Goal: Task Accomplishment & Management: Manage account settings

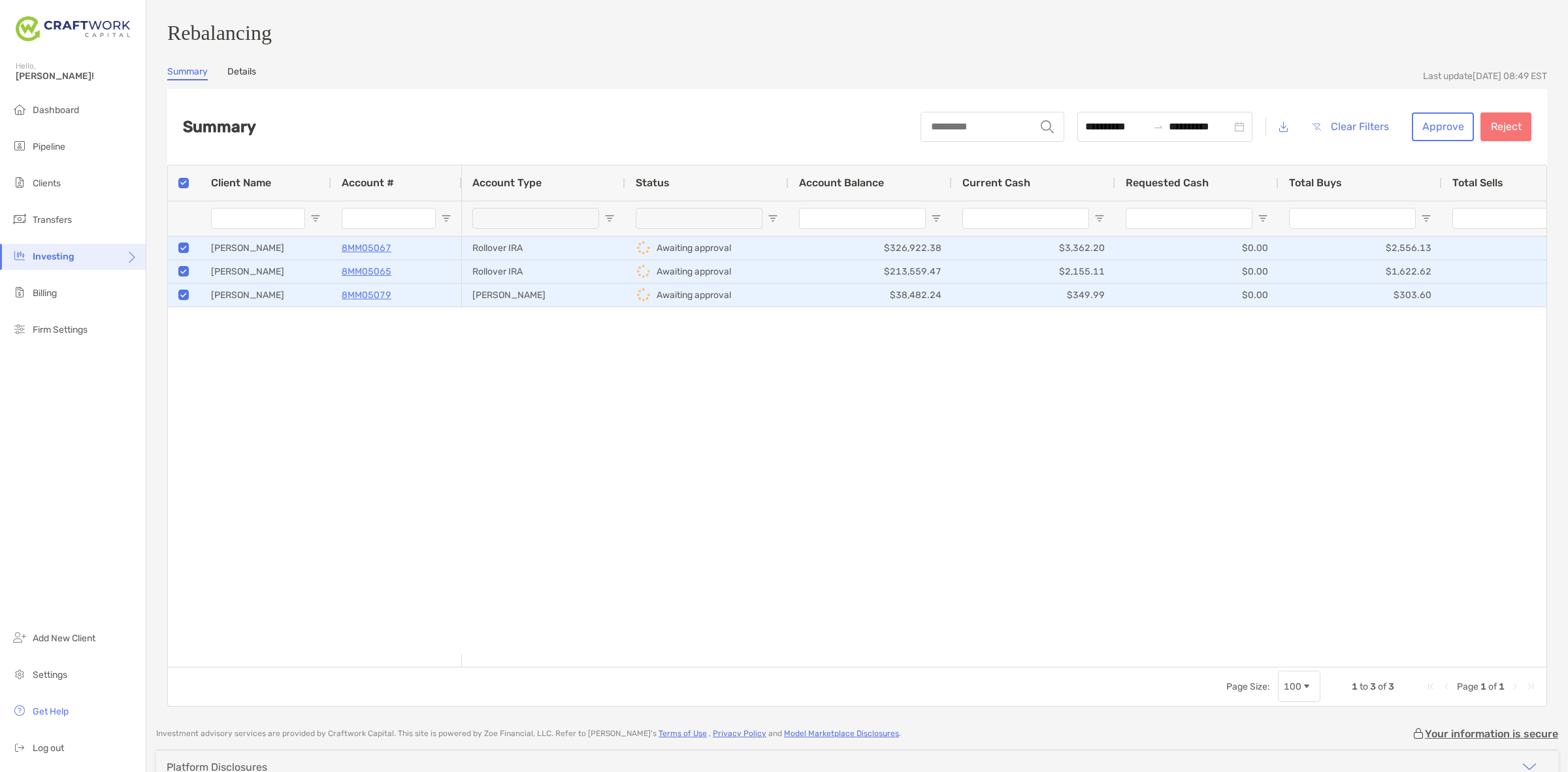
click at [1404, 116] on div "**********" at bounding box center [1226, 126] width 611 height 41
click at [1417, 131] on button "Approve" at bounding box center [1444, 126] width 62 height 29
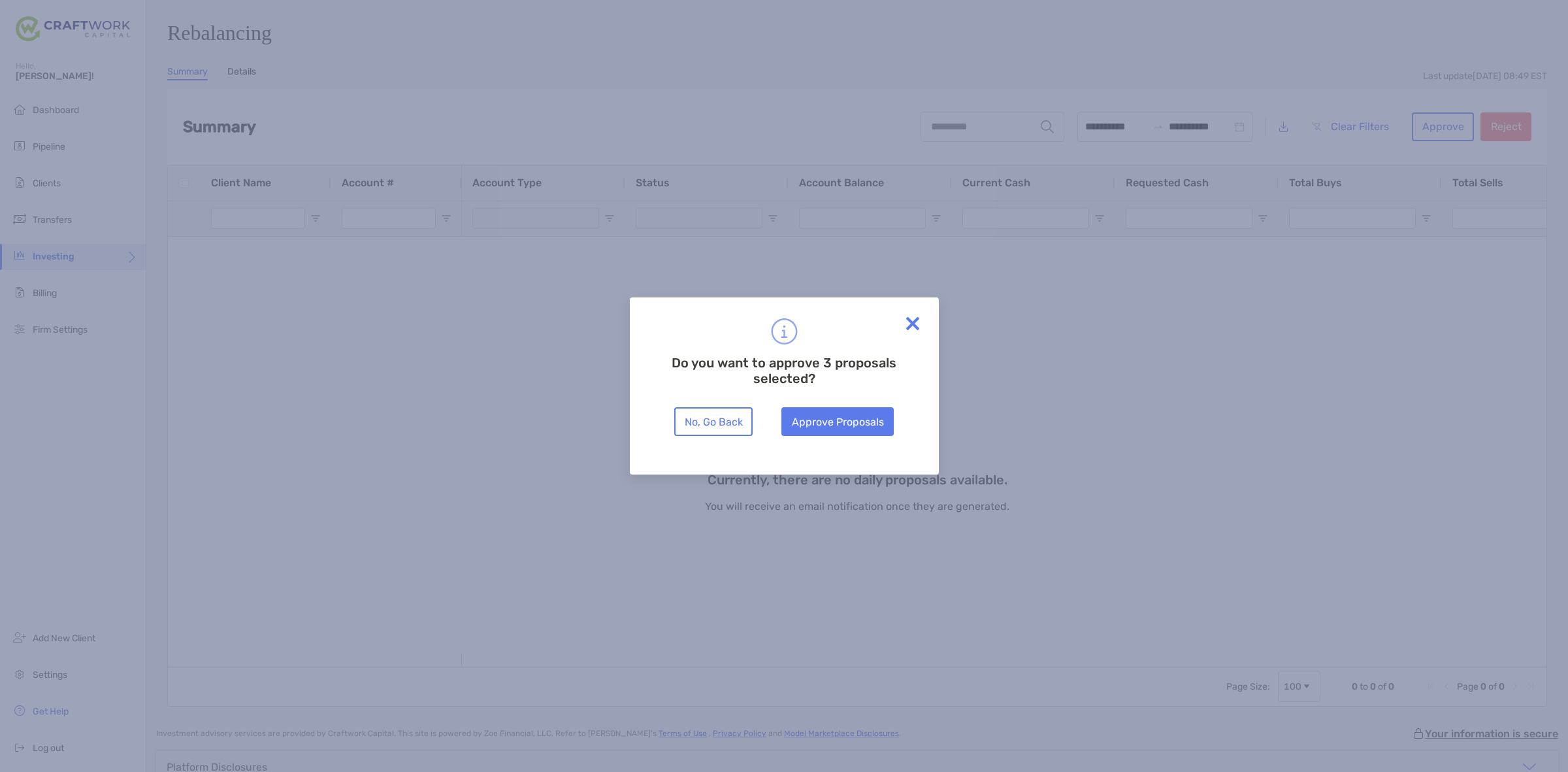
click at [831, 436] on div "Do you want to approve 3 proposals selected? No, Go Back Approve Proposals" at bounding box center [785, 386] width 309 height 177
click at [831, 423] on button "Approve Proposals" at bounding box center [837, 421] width 112 height 29
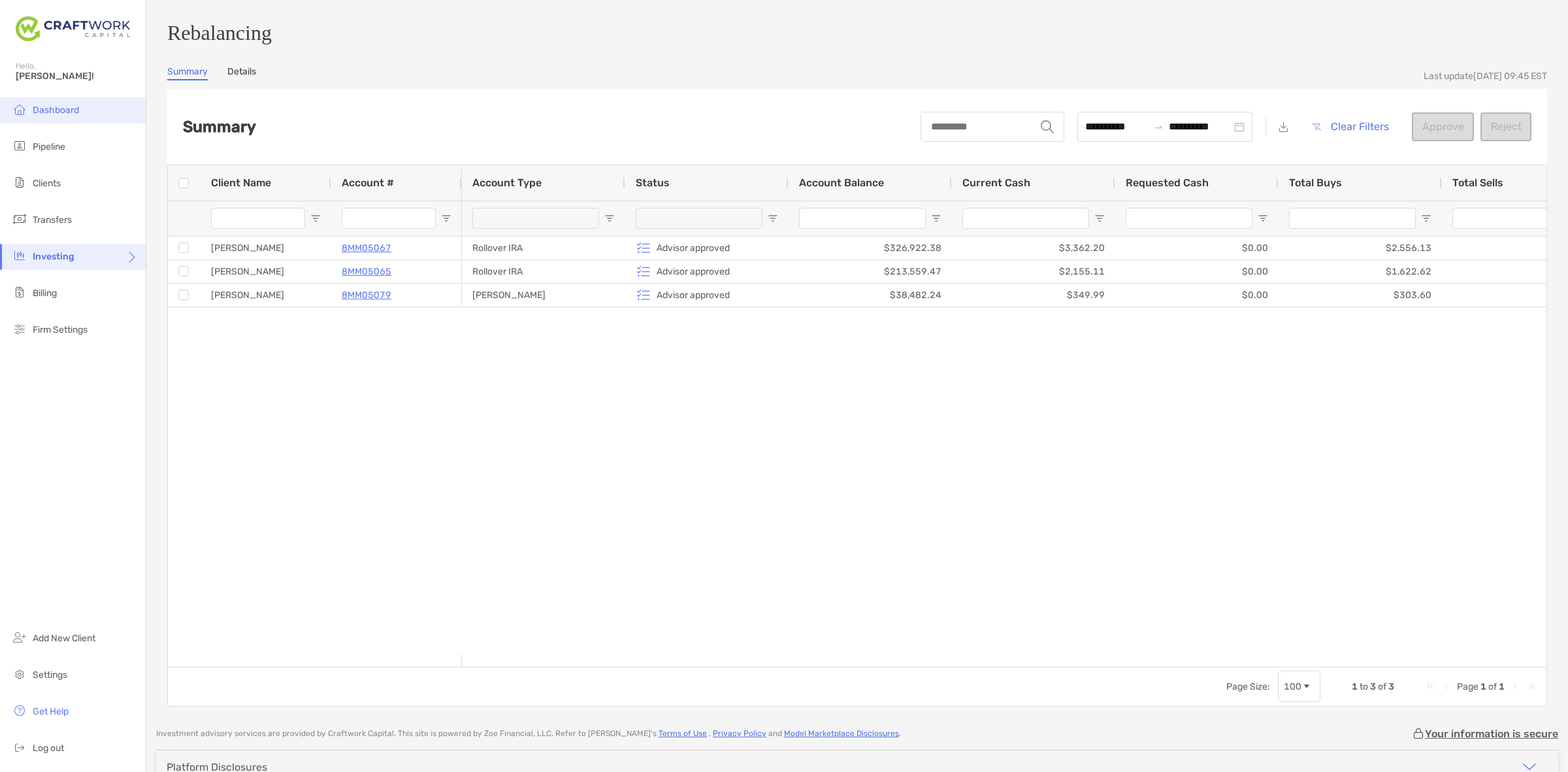
click at [74, 101] on li "Dashboard" at bounding box center [73, 110] width 146 height 26
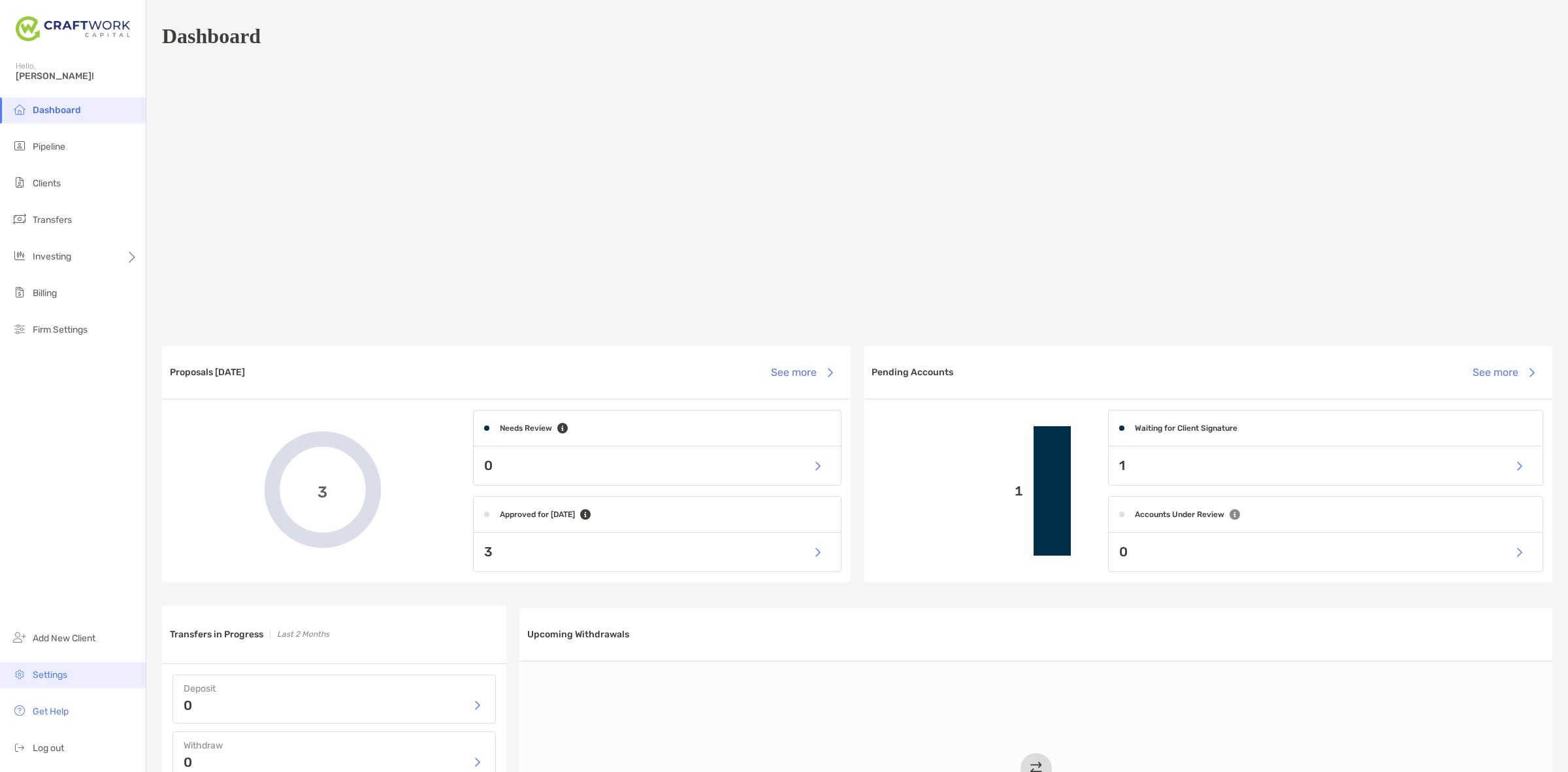
click at [75, 668] on li "Settings" at bounding box center [73, 676] width 146 height 26
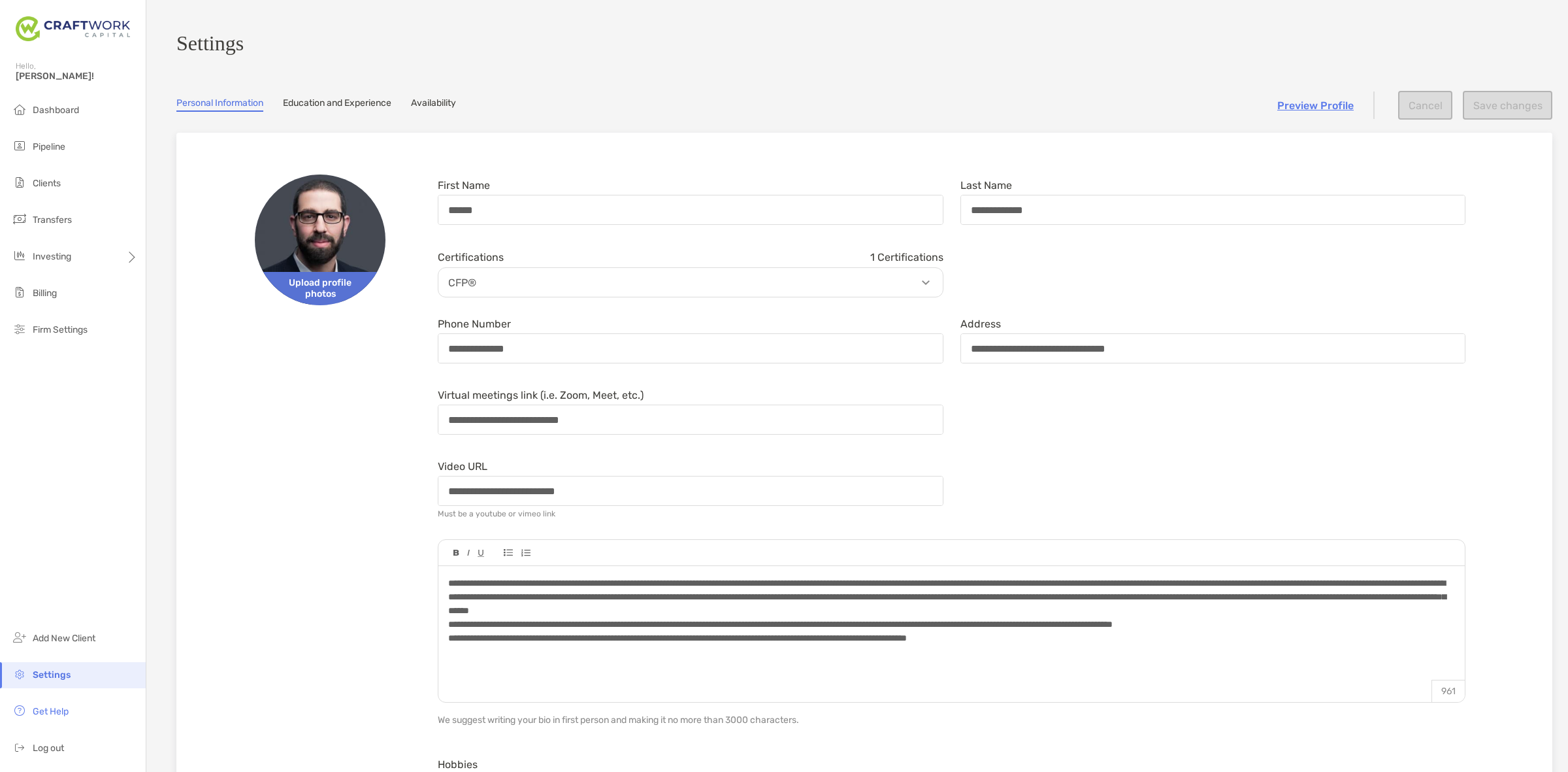
click at [318, 291] on span "Upload profile photos" at bounding box center [319, 288] width 131 height 33
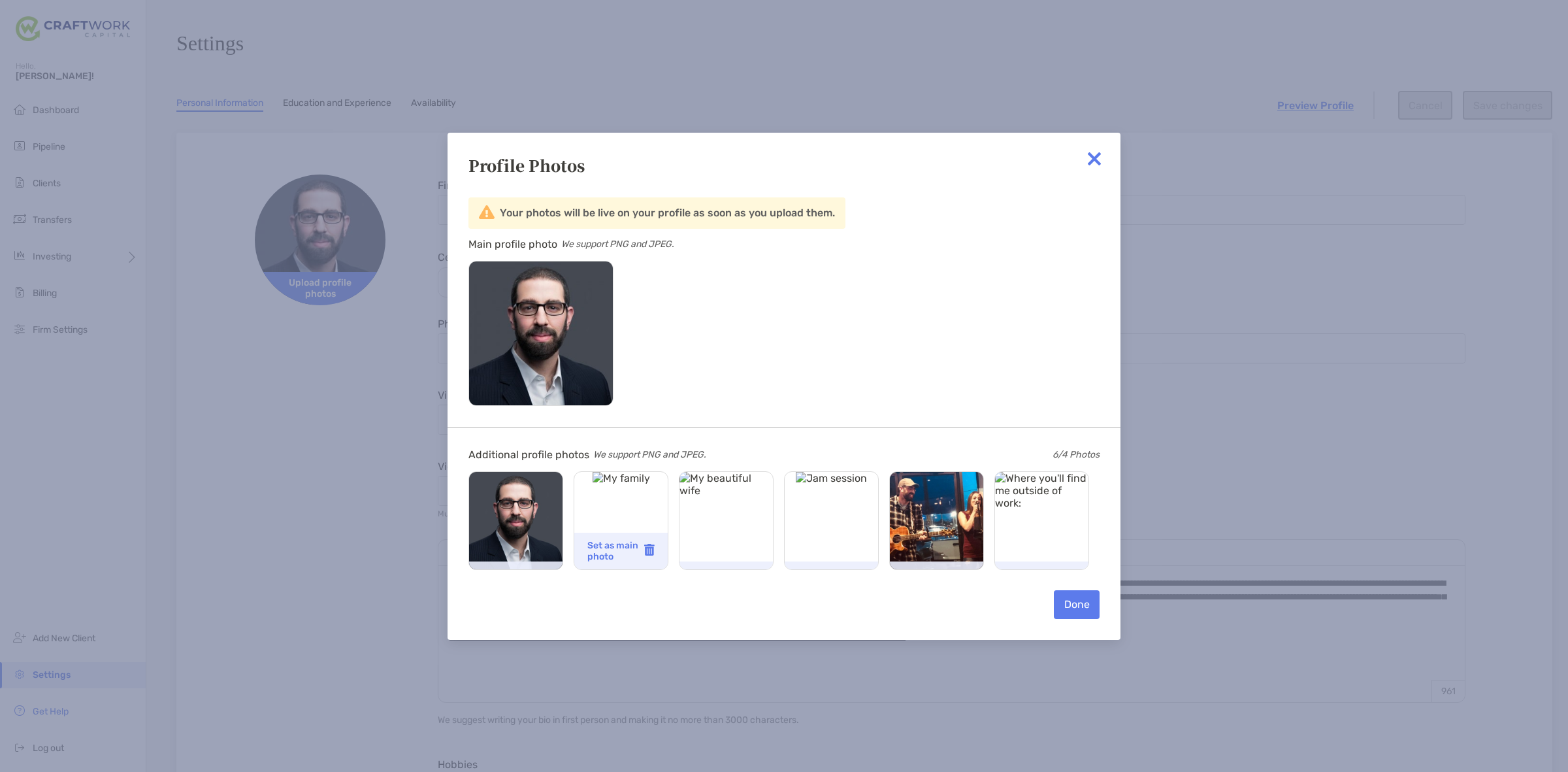
click at [641, 514] on img at bounding box center [621, 520] width 57 height 97
click at [647, 555] on span at bounding box center [649, 550] width 10 height 14
click at [756, 547] on img at bounding box center [754, 550] width 10 height 11
click at [858, 551] on img at bounding box center [859, 550] width 10 height 11
click at [837, 507] on img at bounding box center [832, 520] width 72 height 97
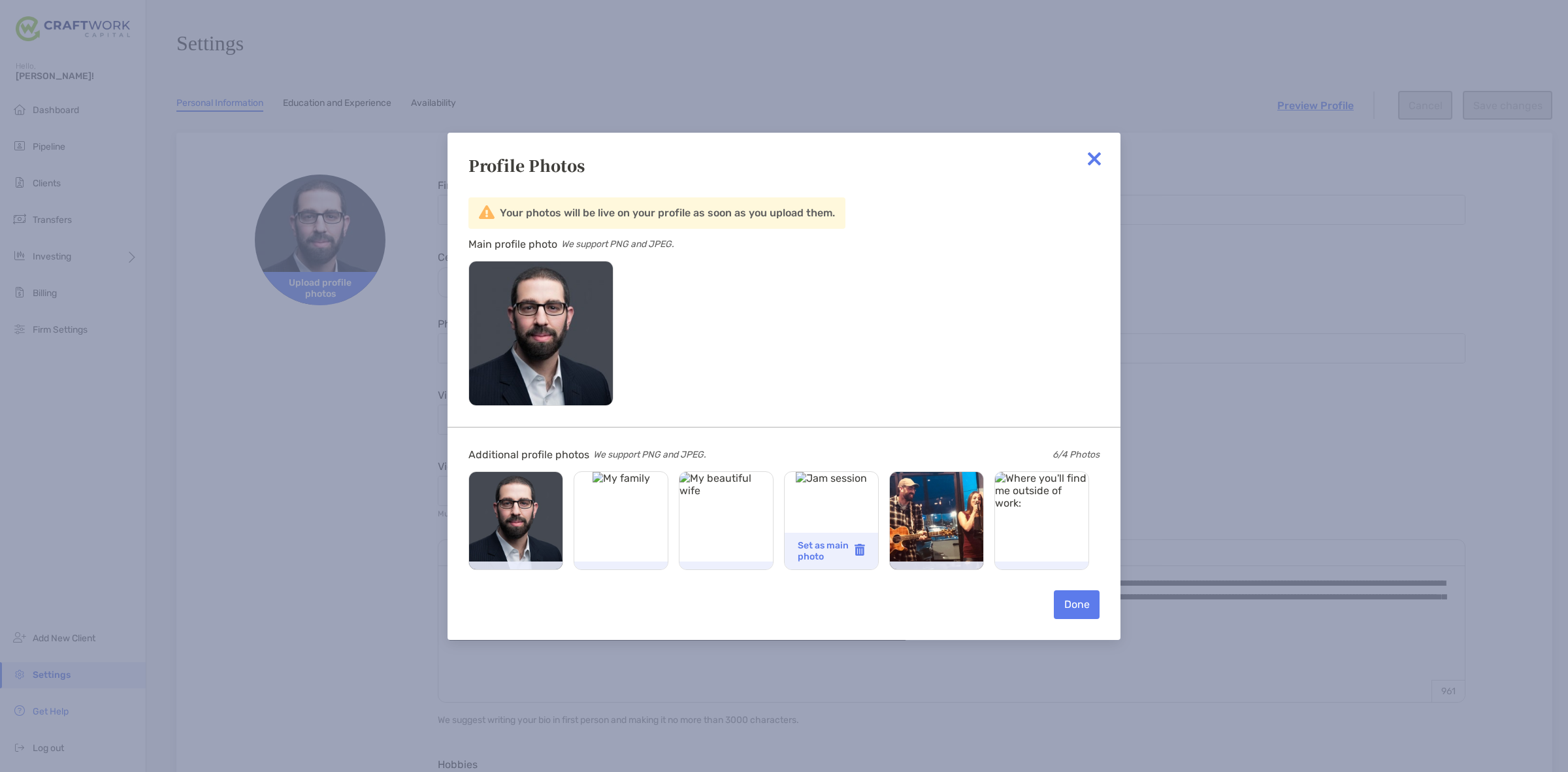
click at [850, 534] on div "Set as main photo" at bounding box center [831, 550] width 93 height 37
click at [837, 550] on span "Set as main photo" at bounding box center [826, 551] width 57 height 23
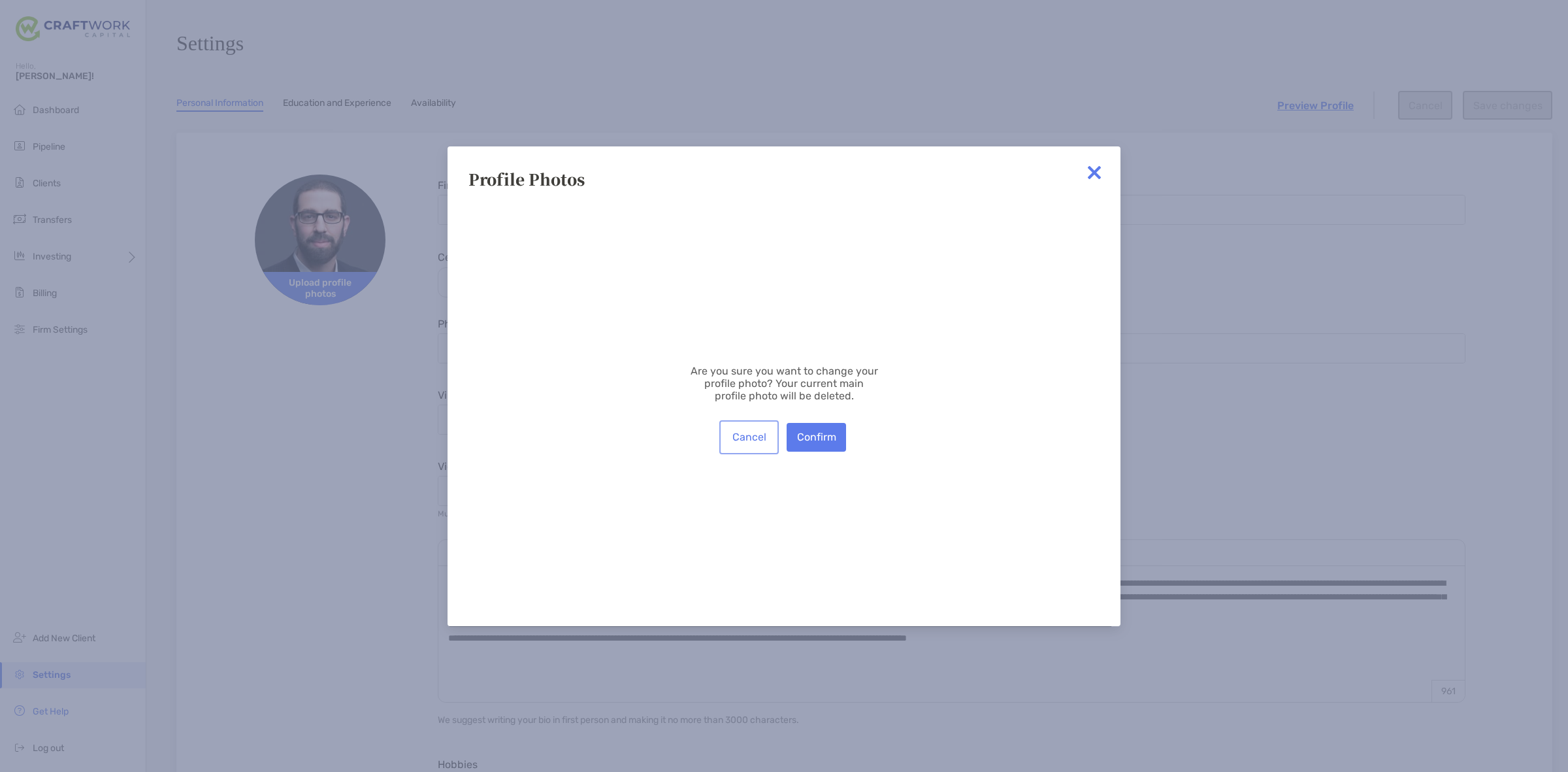
click at [750, 435] on button "Cancel" at bounding box center [749, 437] width 55 height 29
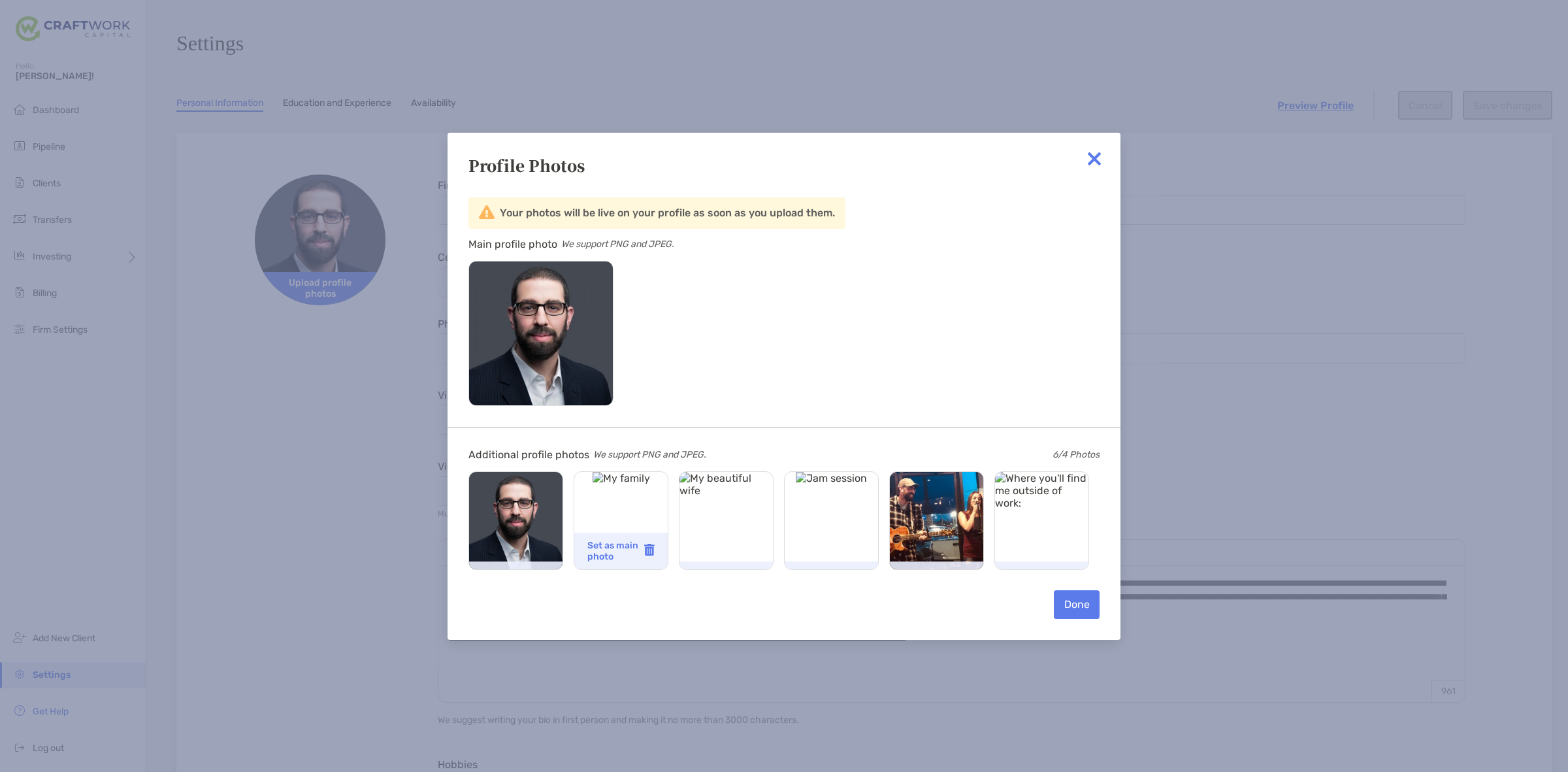
click at [647, 554] on img at bounding box center [649, 550] width 10 height 11
click at [648, 547] on img at bounding box center [649, 550] width 10 height 11
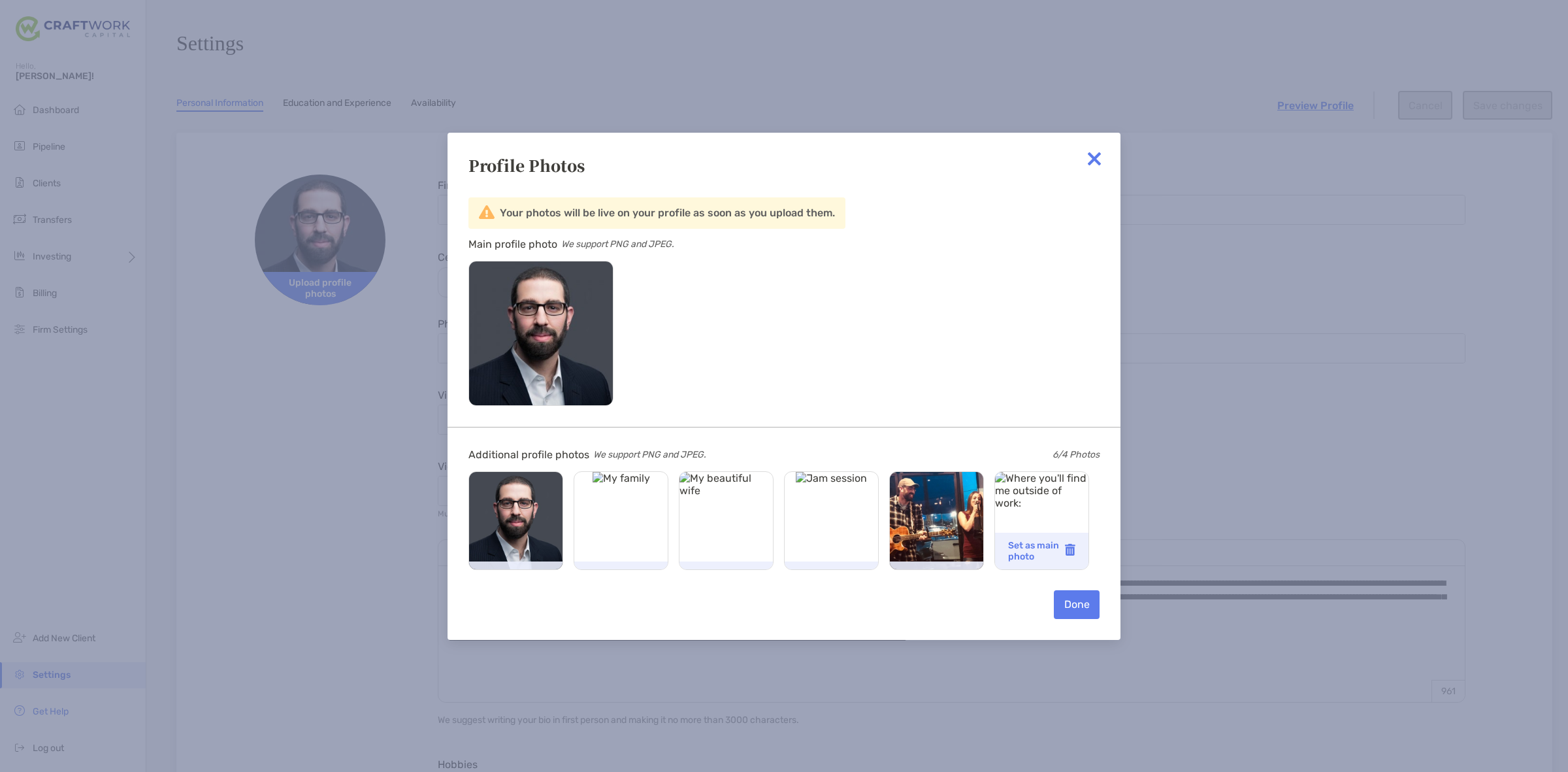
click at [1073, 550] on img at bounding box center [1070, 550] width 10 height 11
click at [1105, 163] on img at bounding box center [1095, 159] width 26 height 26
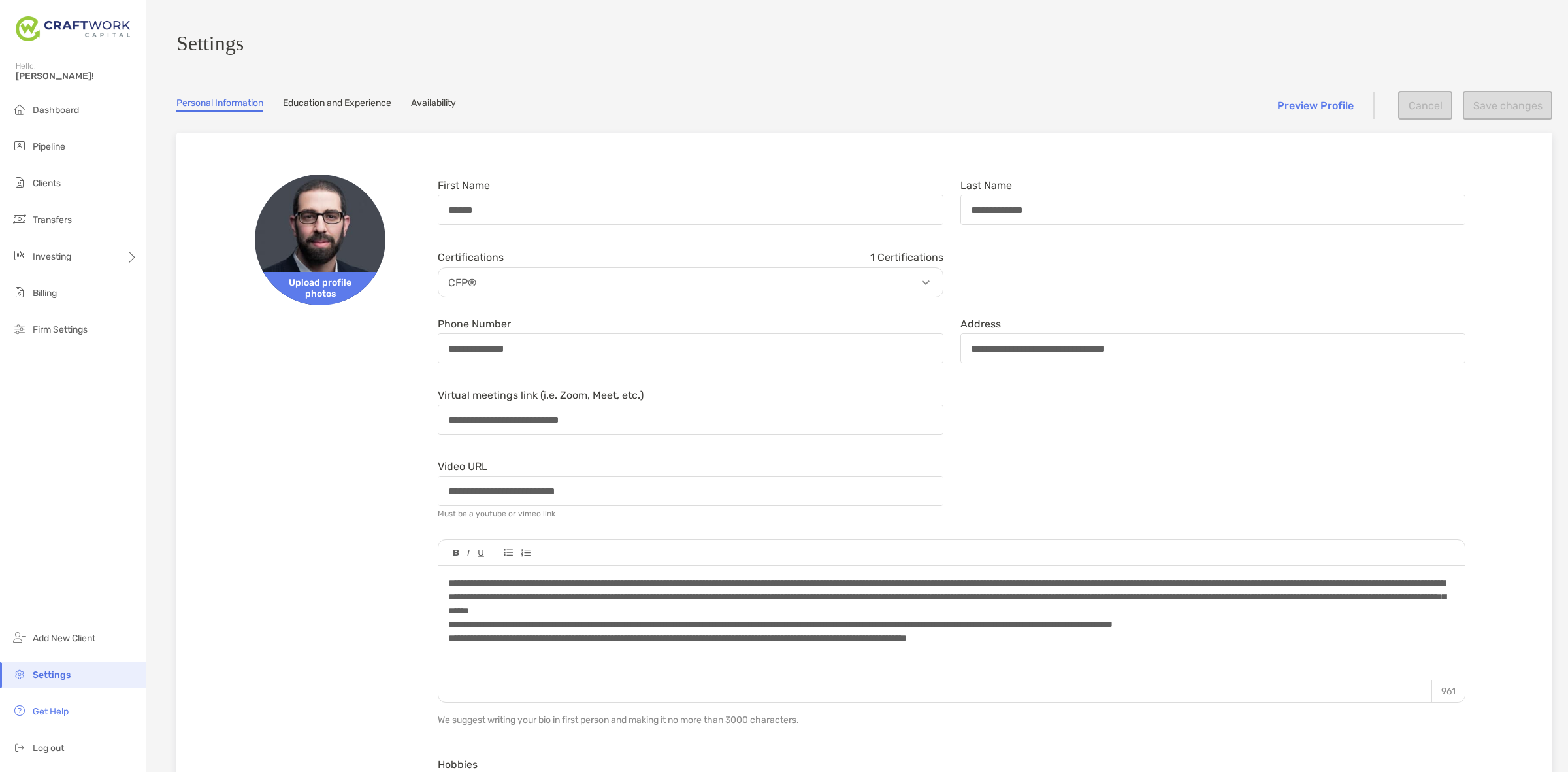
click at [322, 106] on link "Education and Experience" at bounding box center [336, 104] width 108 height 14
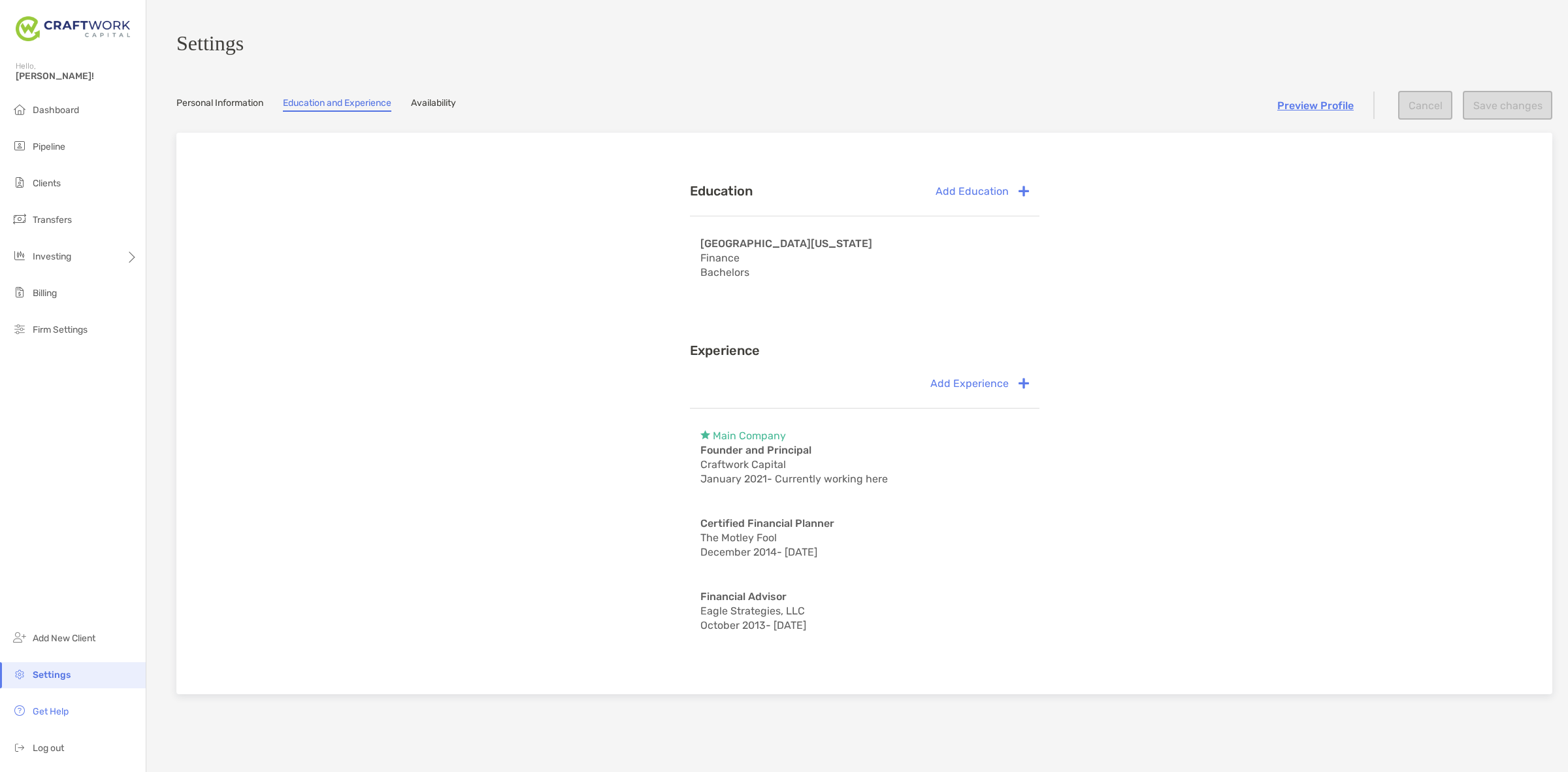
click at [261, 106] on link "Personal Information" at bounding box center [220, 104] width 87 height 14
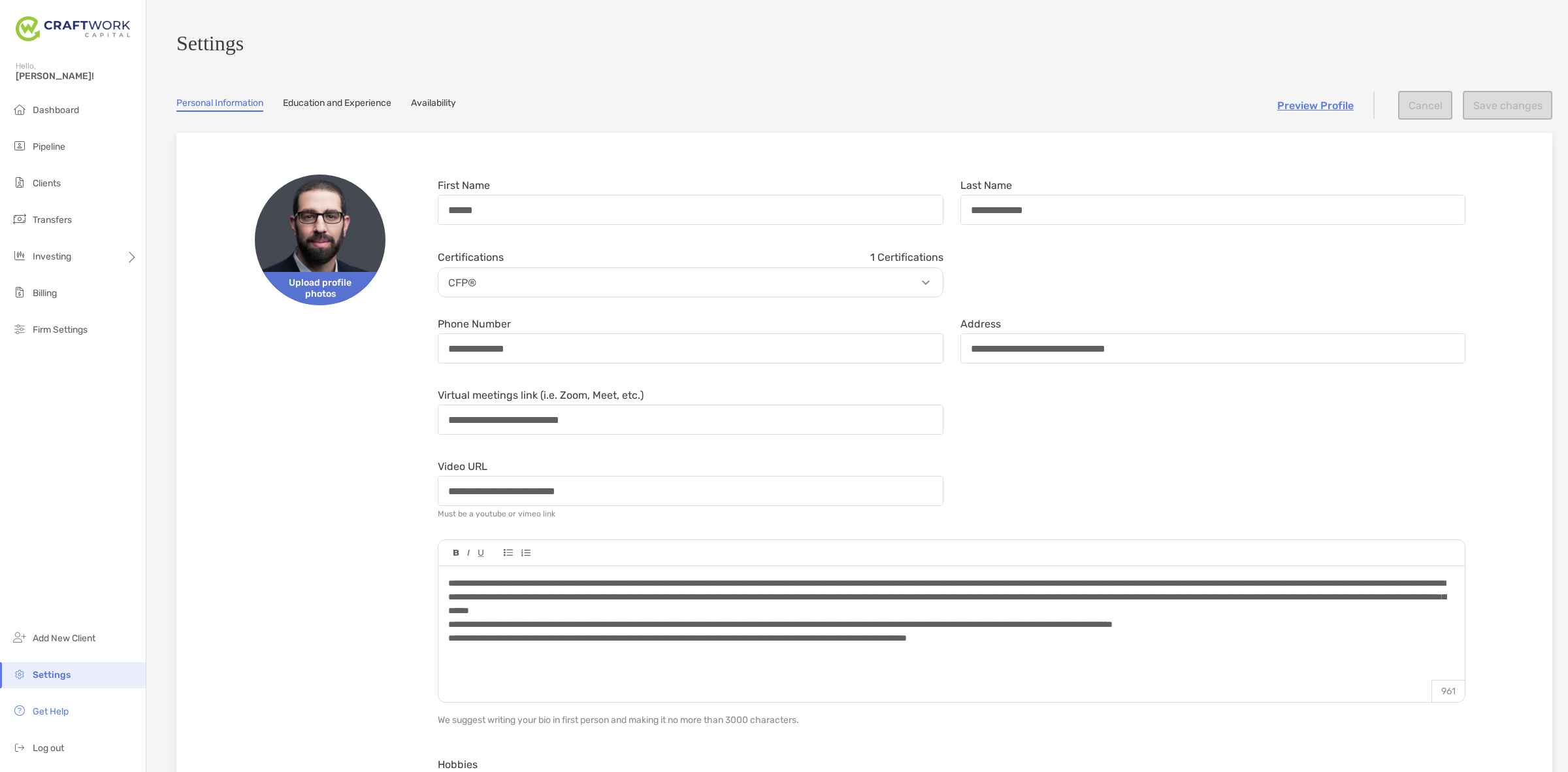
click at [334, 276] on span "Upload profile photos" at bounding box center [319, 288] width 131 height 33
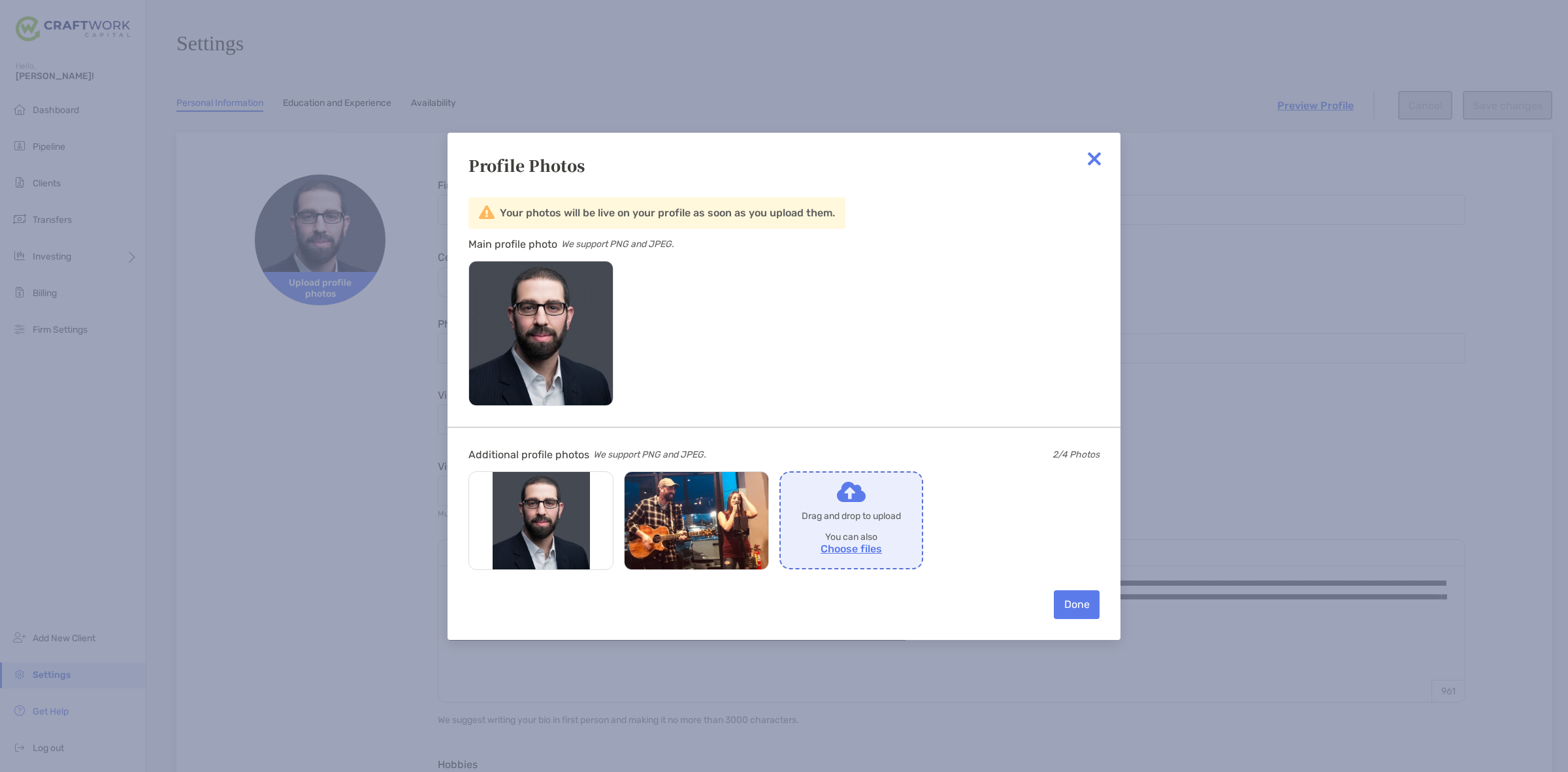
click at [1091, 156] on img at bounding box center [1095, 159] width 26 height 26
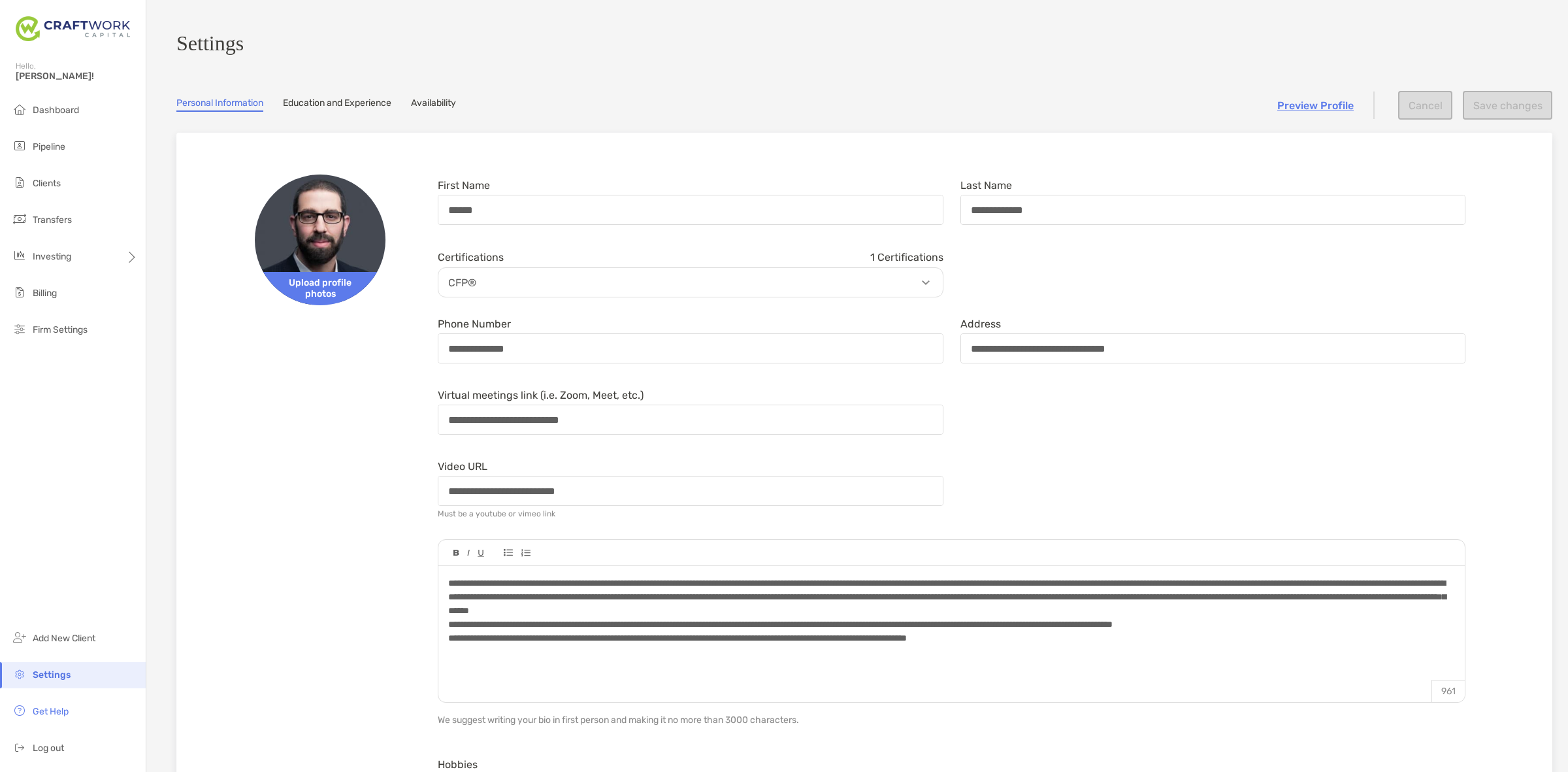
click at [298, 105] on link "Education and Experience" at bounding box center [336, 104] width 108 height 14
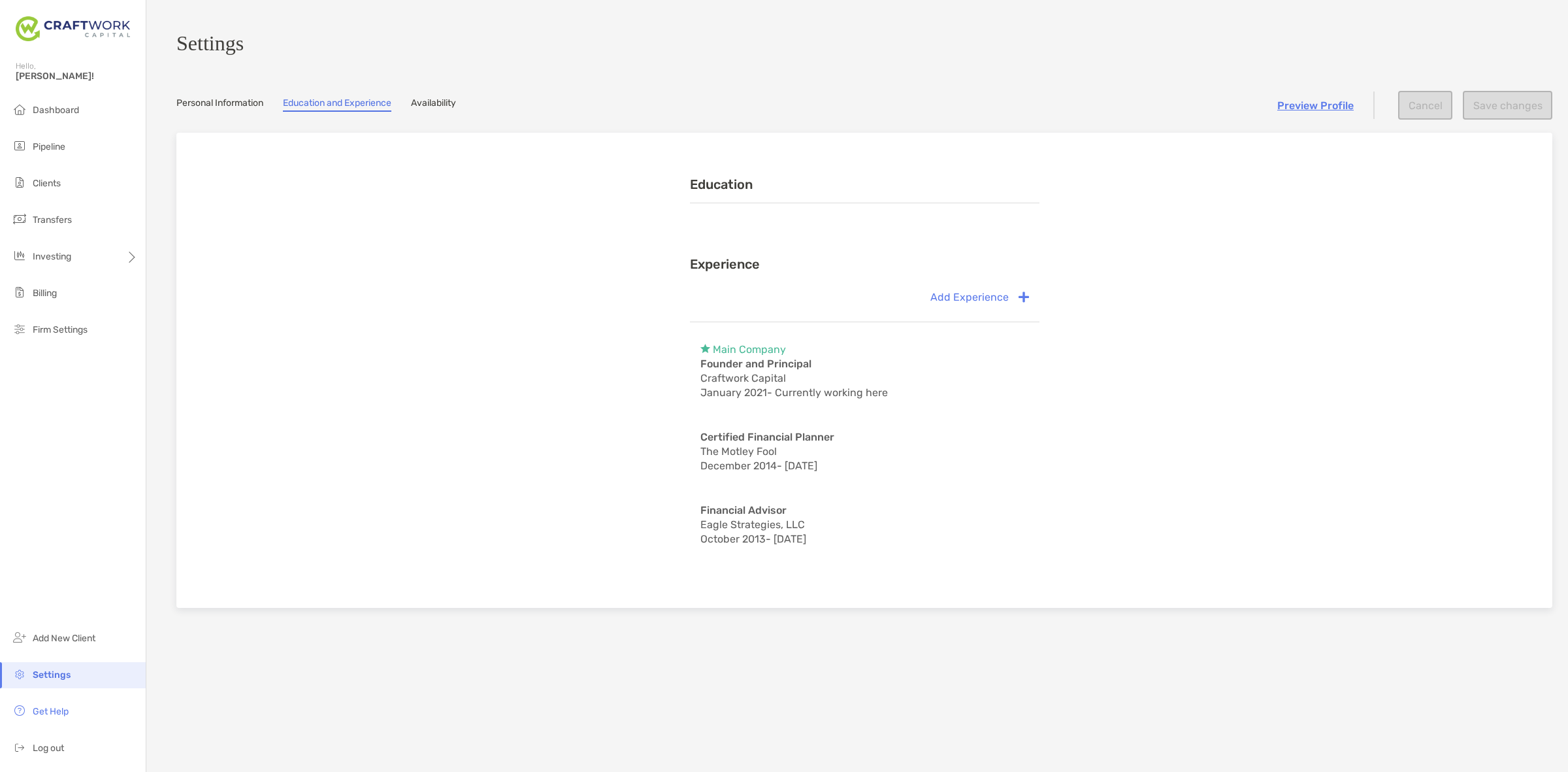
click at [425, 101] on section "Settings Personal Information Education and Experience Availability Preview Pro…" at bounding box center [857, 386] width 1422 height 772
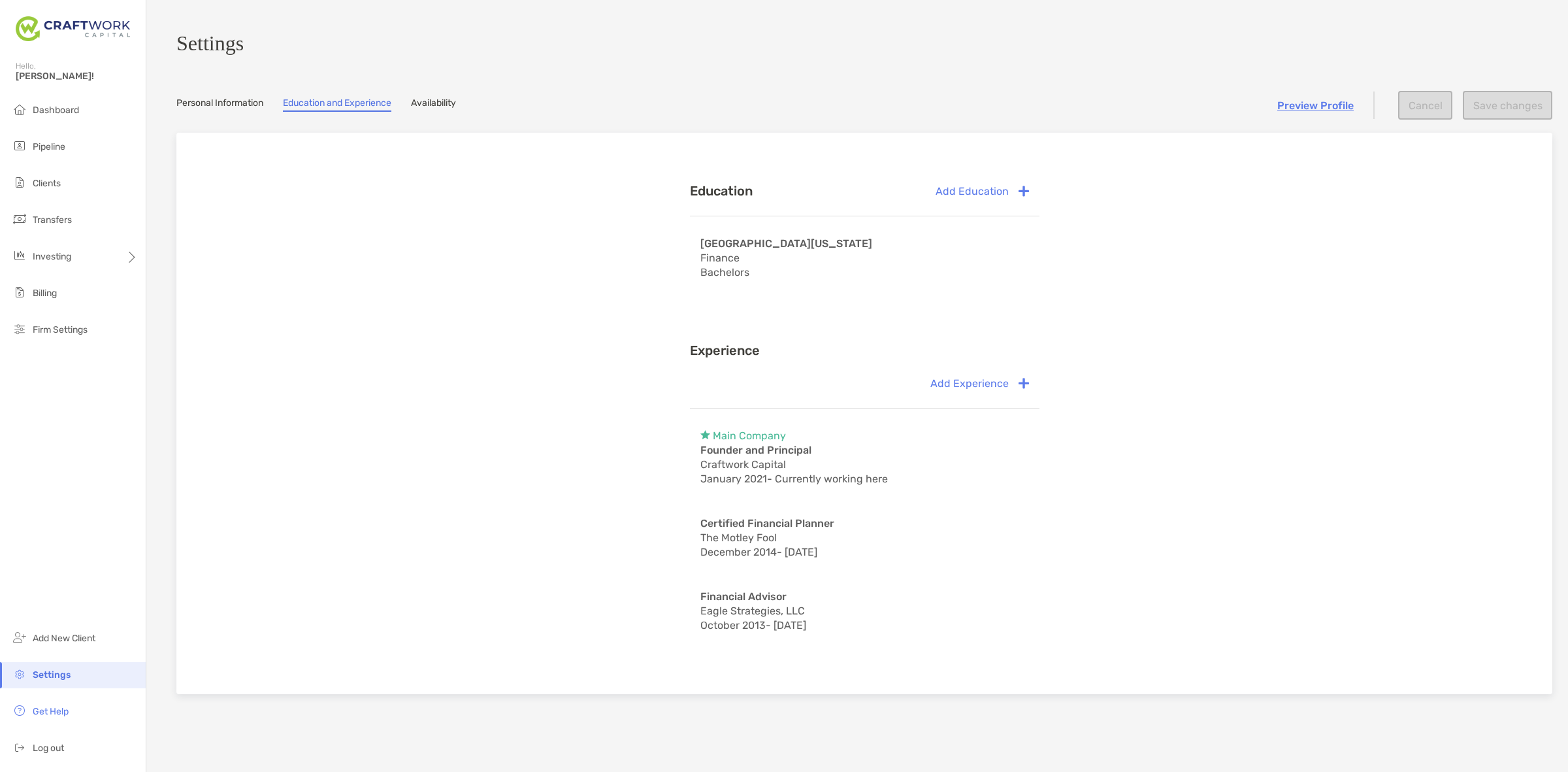
click at [427, 107] on link "Availability" at bounding box center [433, 104] width 45 height 14
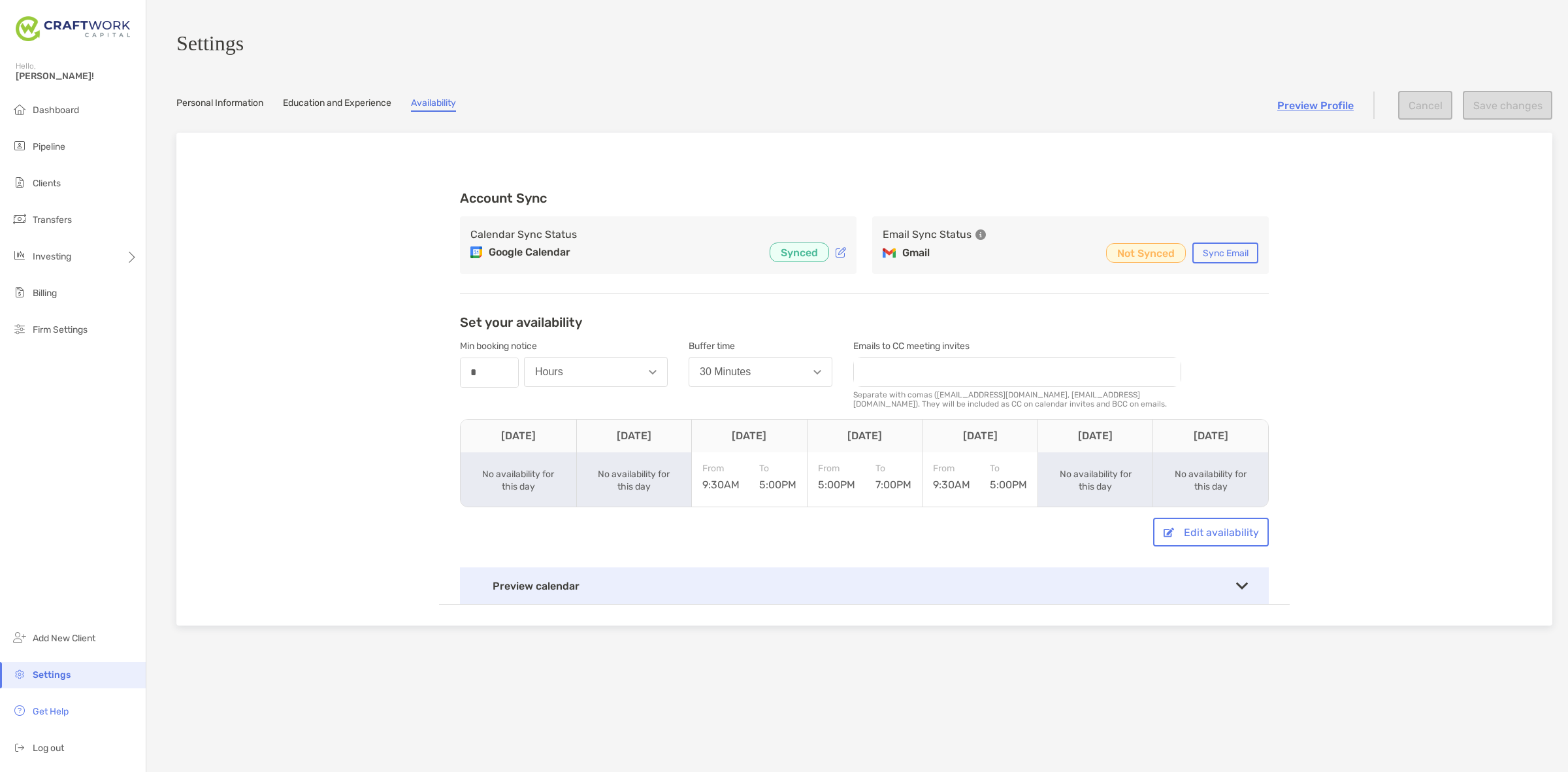
click at [257, 112] on link "Personal Information" at bounding box center [220, 104] width 87 height 14
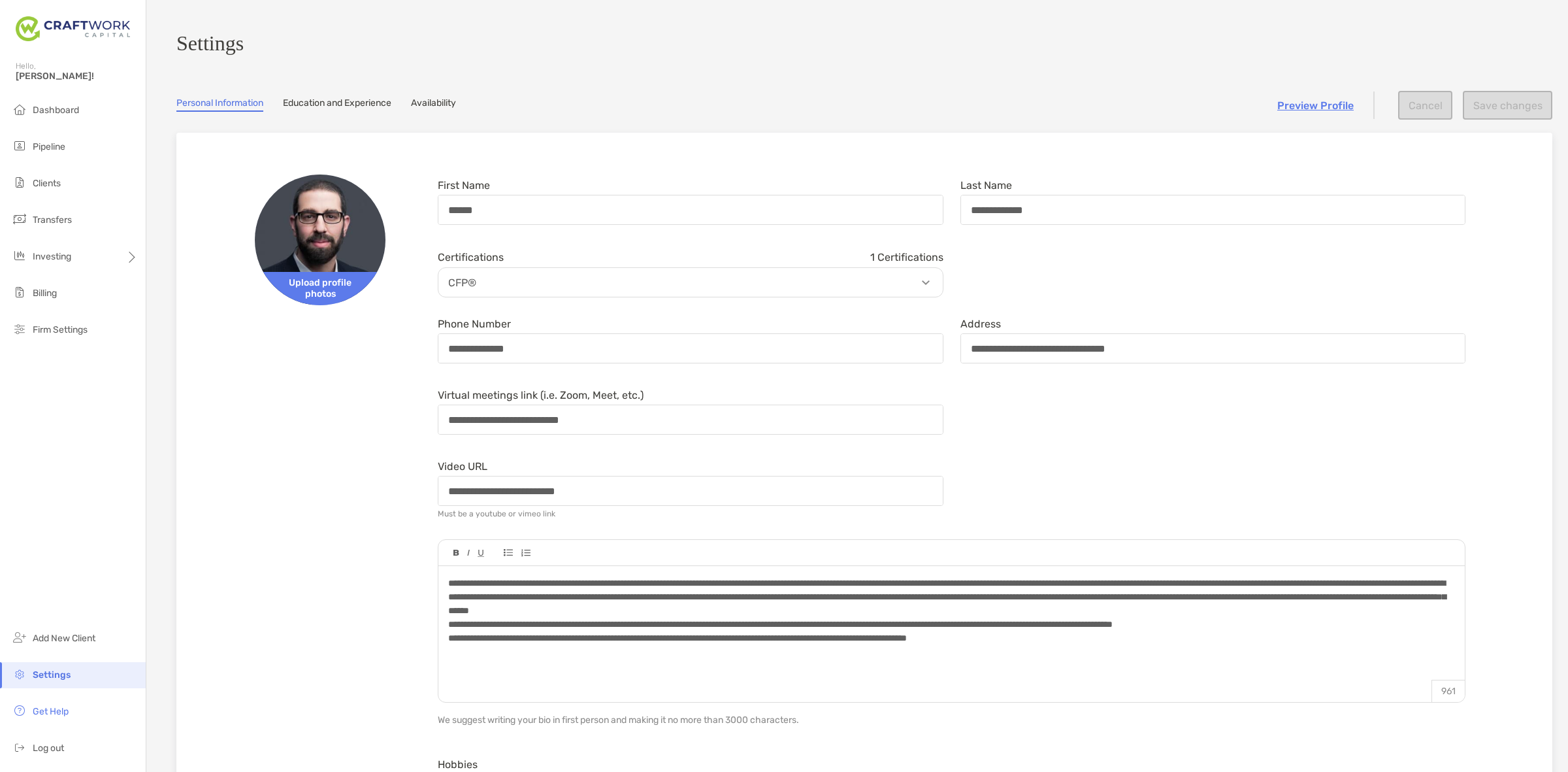
click at [1298, 108] on link "Preview Profile" at bounding box center [1315, 105] width 76 height 12
